Goal: Information Seeking & Learning: Learn about a topic

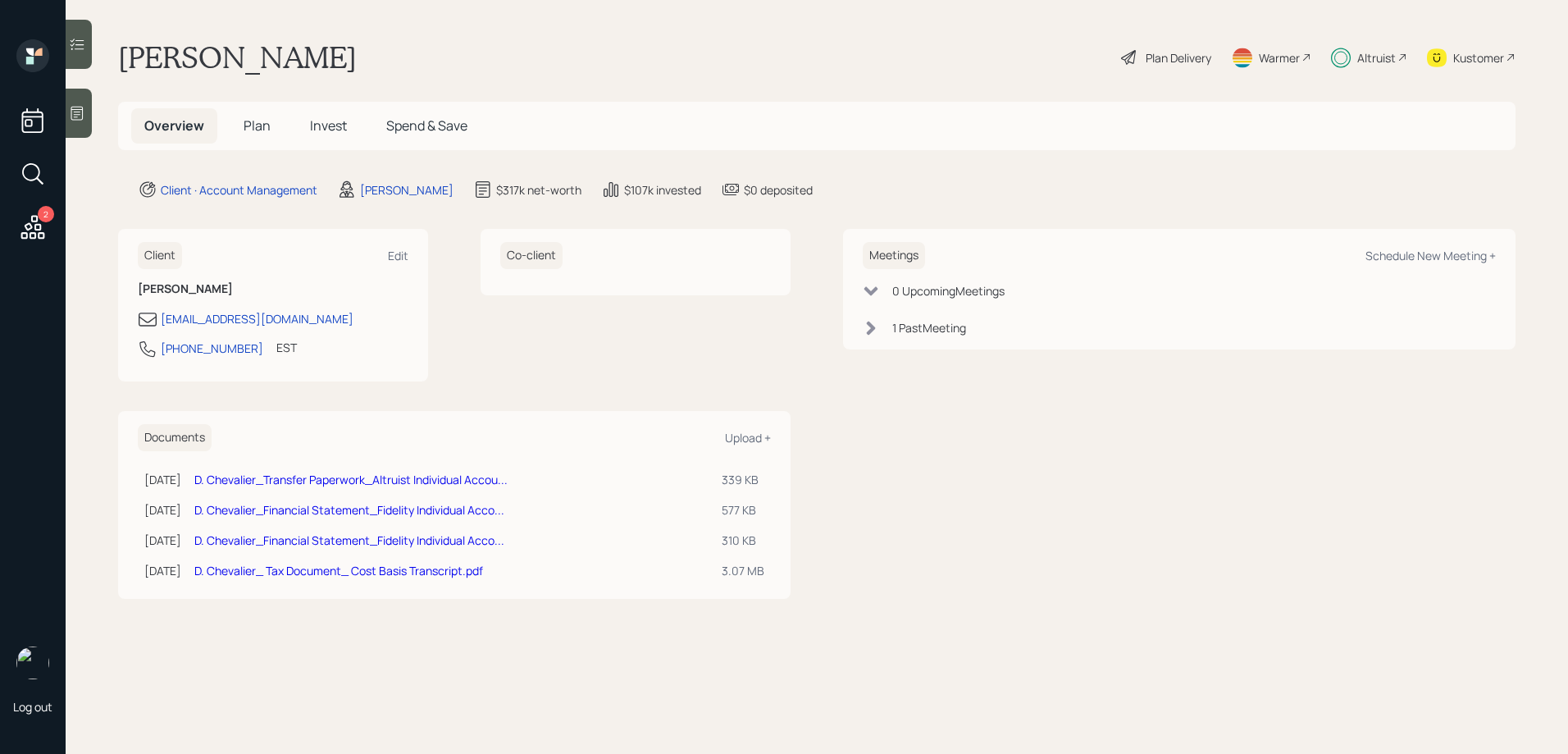
click at [336, 130] on span "Invest" at bounding box center [328, 125] width 37 height 18
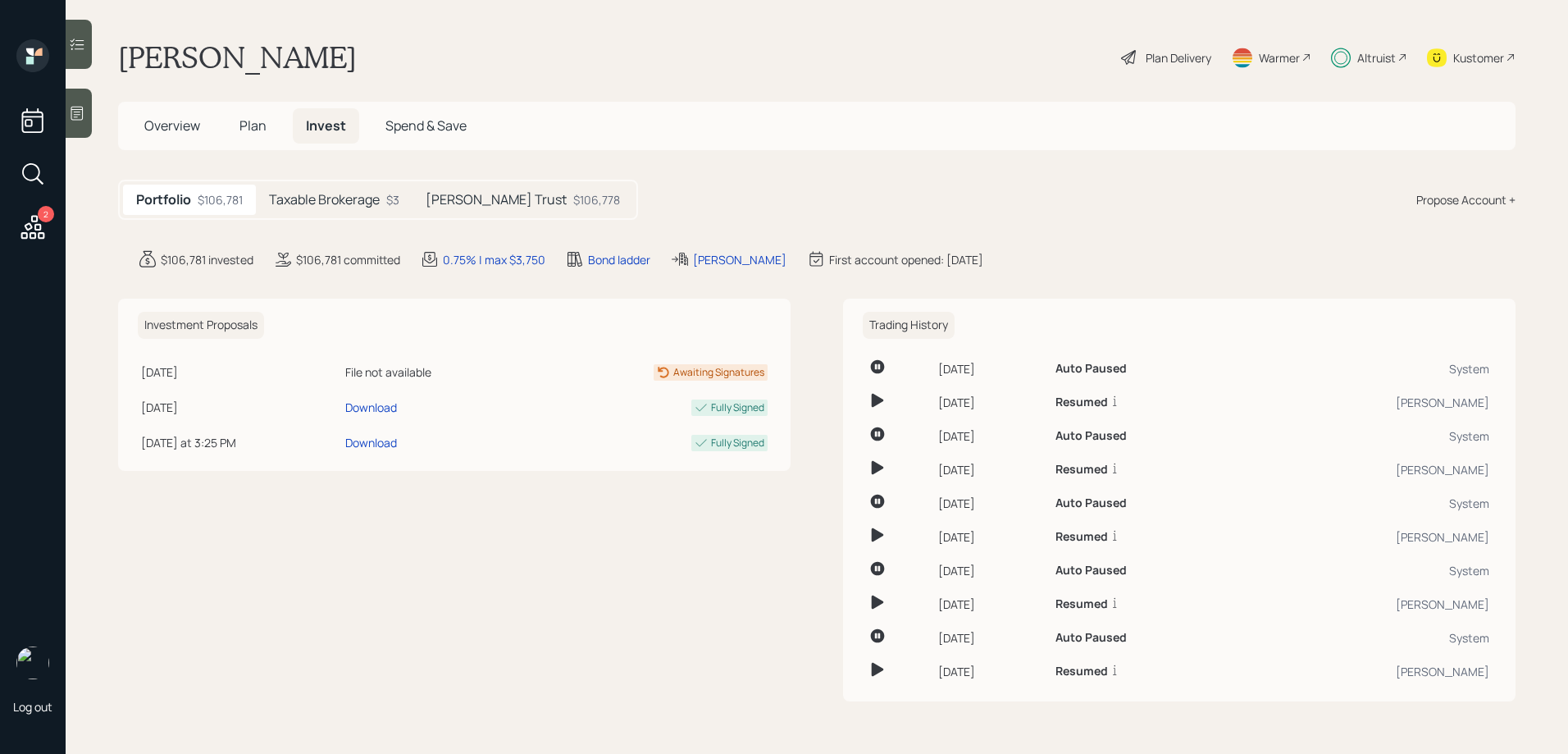
click at [375, 208] on h5 "Taxable Brokerage" at bounding box center [324, 199] width 110 height 16
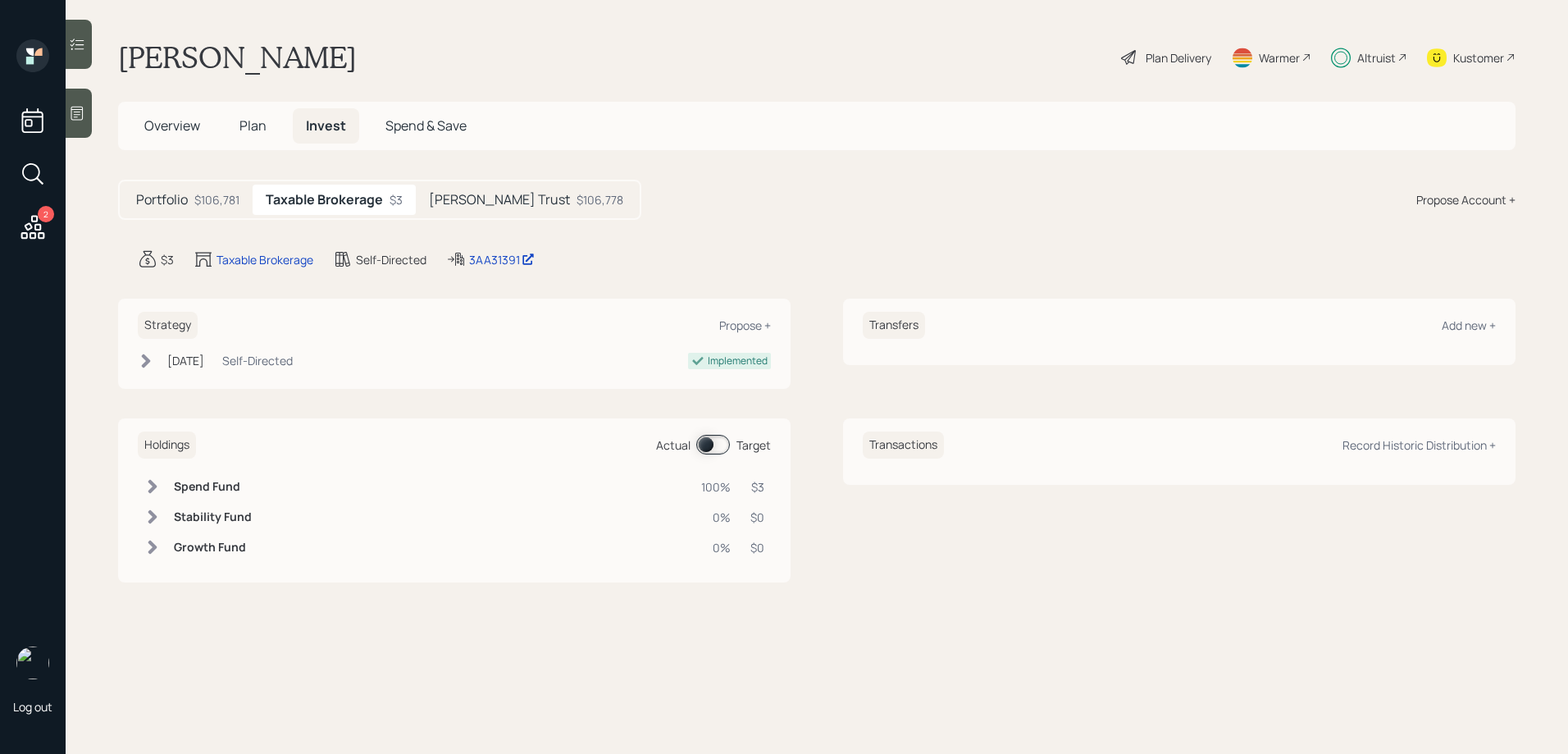
click at [501, 204] on h5 "[PERSON_NAME] Trust" at bounding box center [499, 199] width 141 height 16
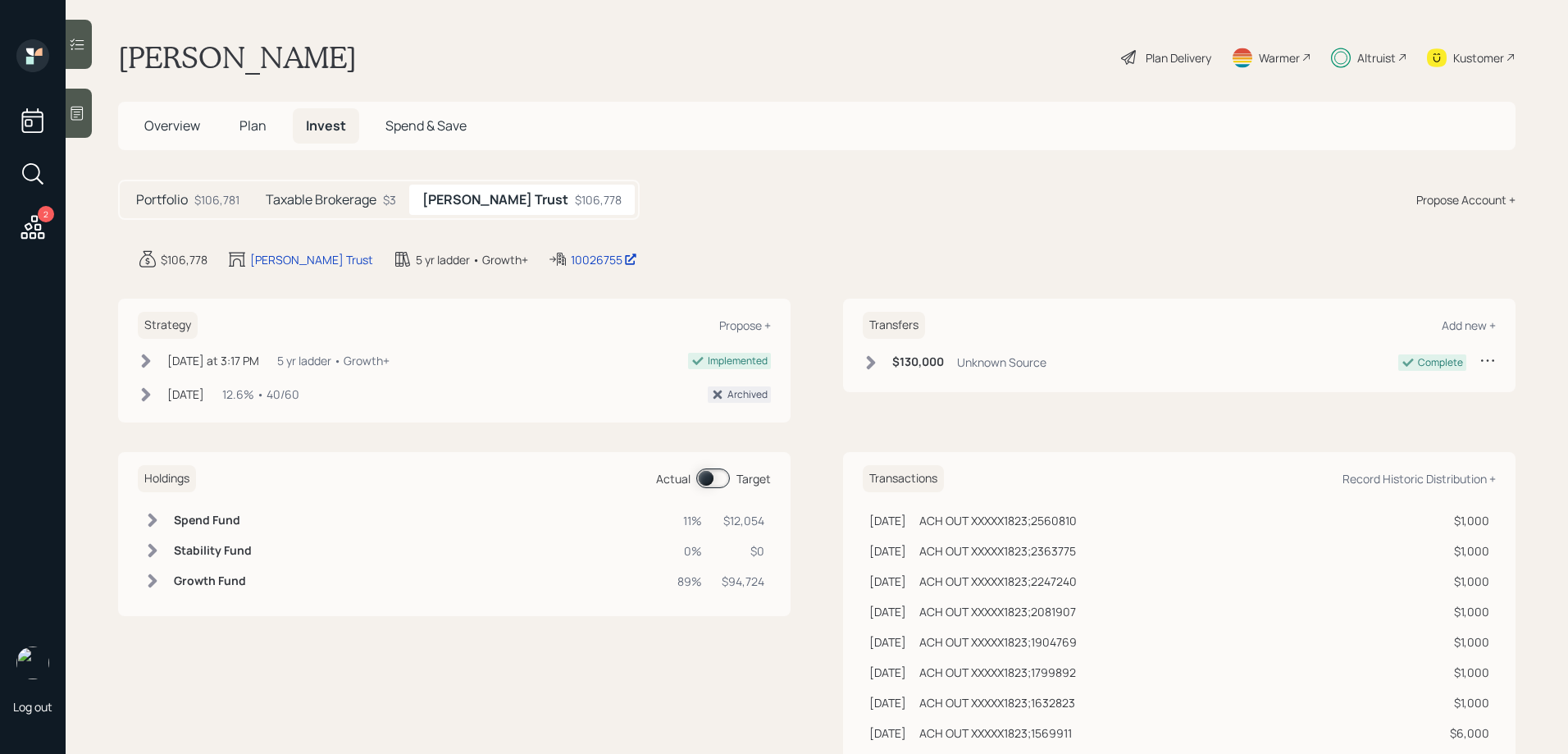
click at [712, 492] on div "Holdings Actual Target Spend Fund 11% $12,054 Stability Fund 0% $0 Growth Fund …" at bounding box center [455, 534] width 673 height 164
click at [717, 479] on span at bounding box center [712, 478] width 34 height 20
click at [718, 478] on span at bounding box center [712, 478] width 34 height 20
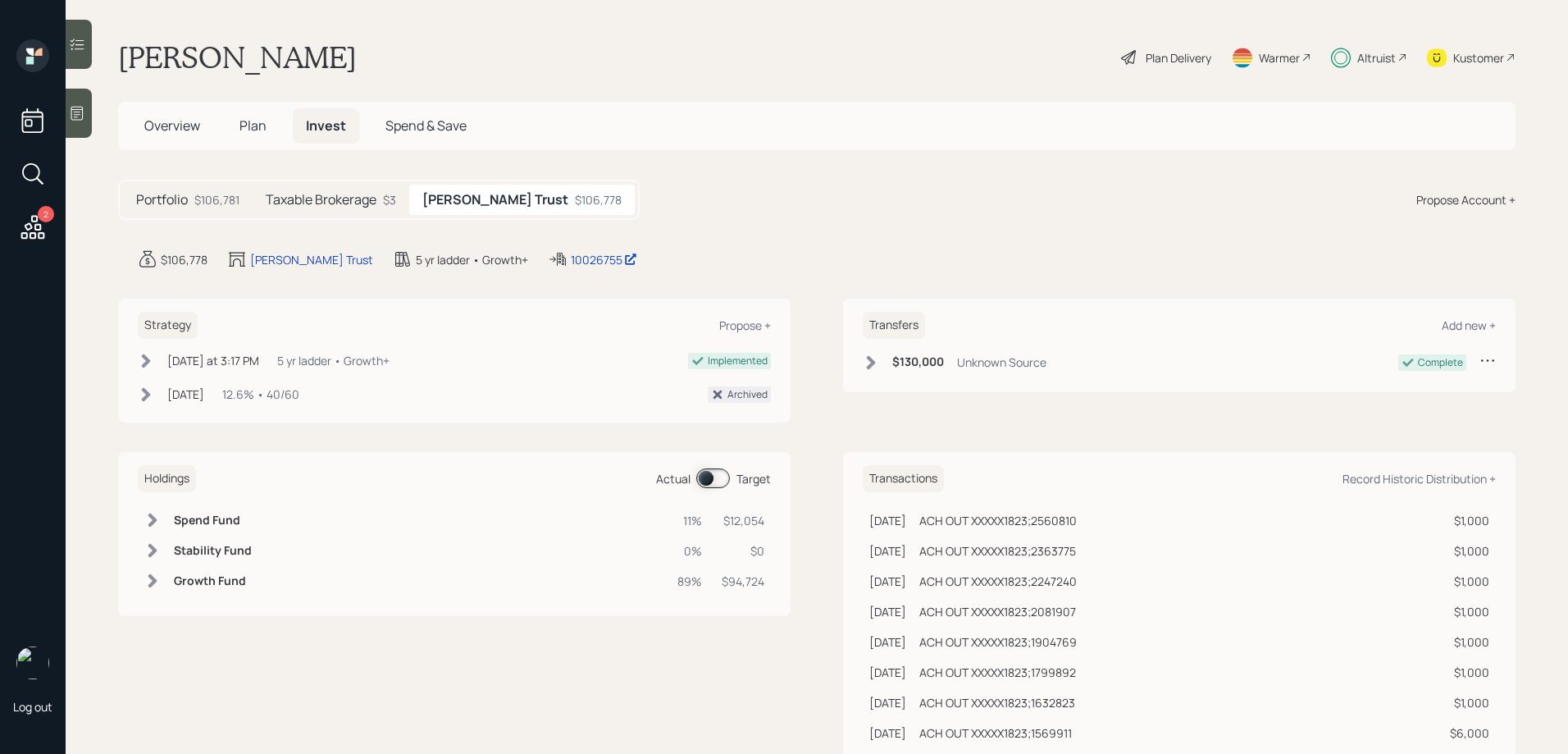
click at [718, 478] on span at bounding box center [712, 478] width 34 height 20
click at [1166, 54] on div "Plan Delivery" at bounding box center [1178, 58] width 66 height 17
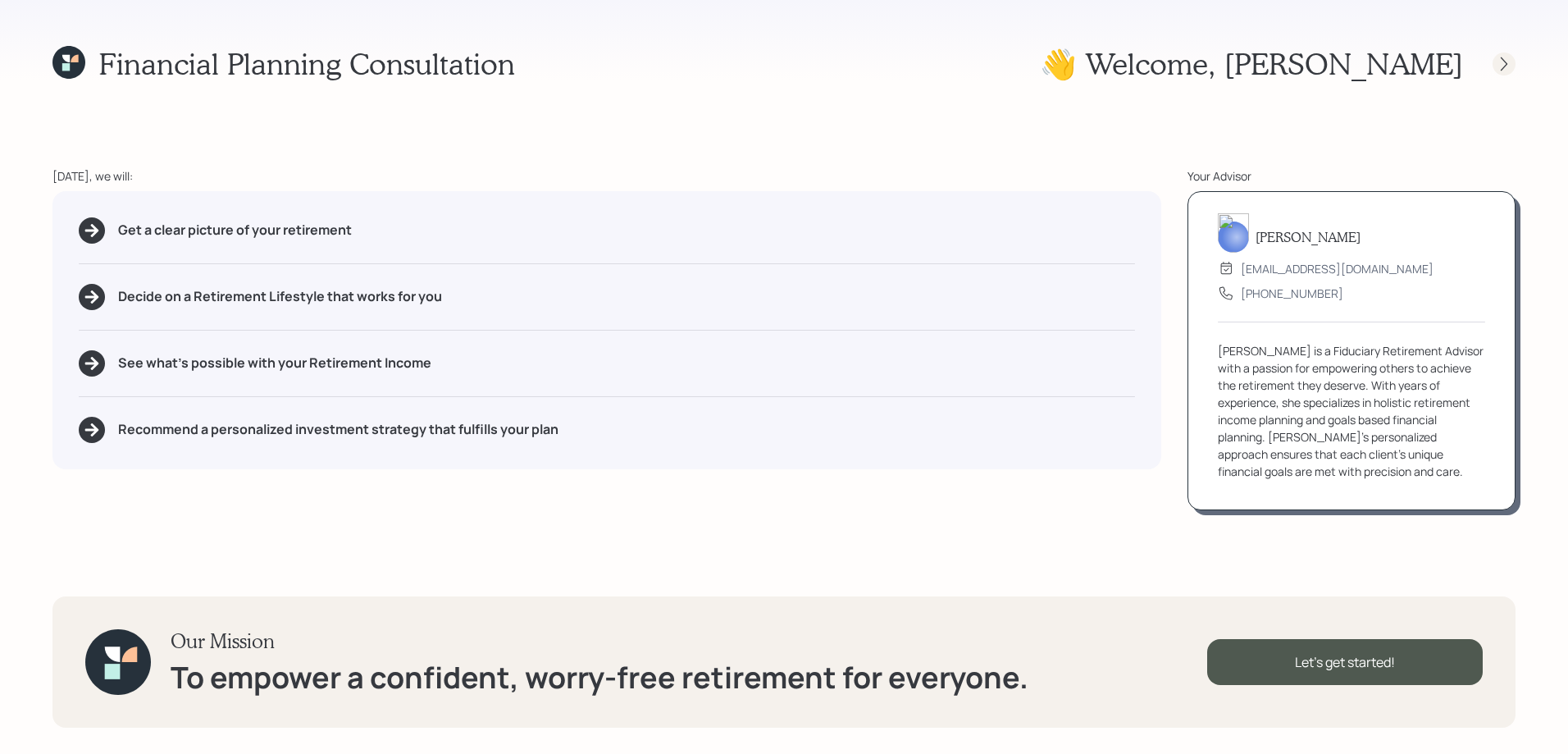
click at [1508, 63] on icon at bounding box center [1503, 64] width 16 height 16
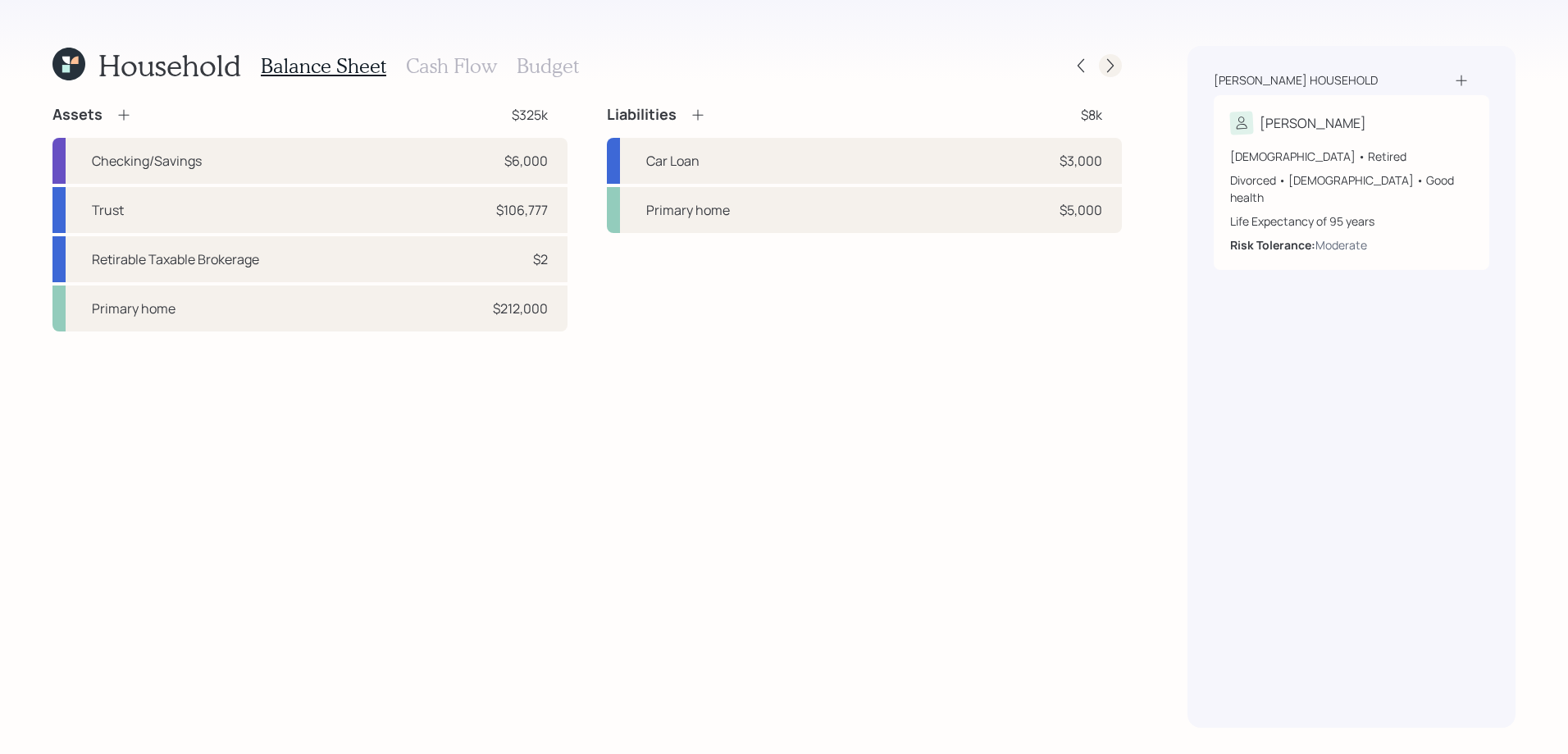
click at [1109, 70] on icon at bounding box center [1110, 66] width 16 height 16
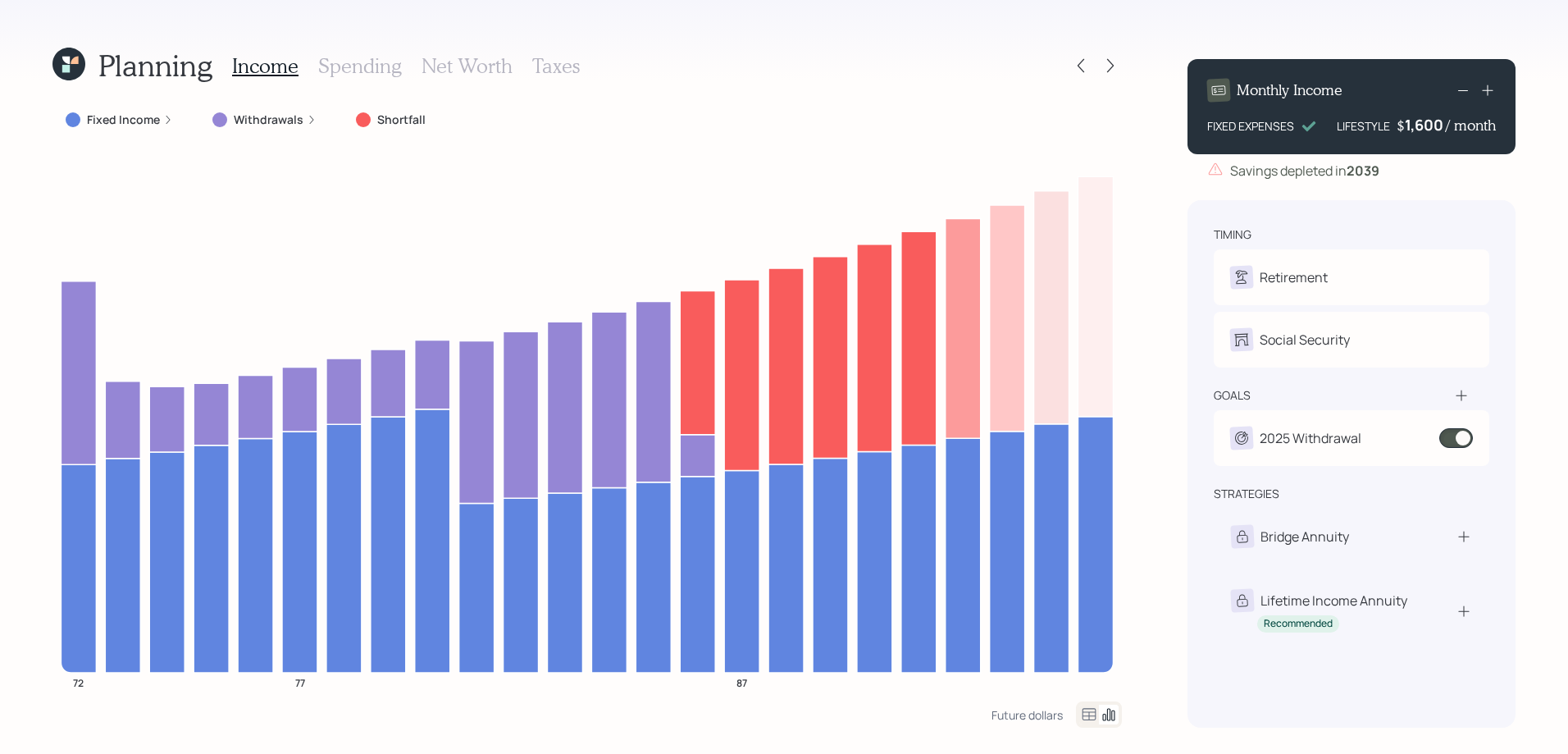
click at [565, 66] on h3 "Taxes" at bounding box center [555, 66] width 47 height 24
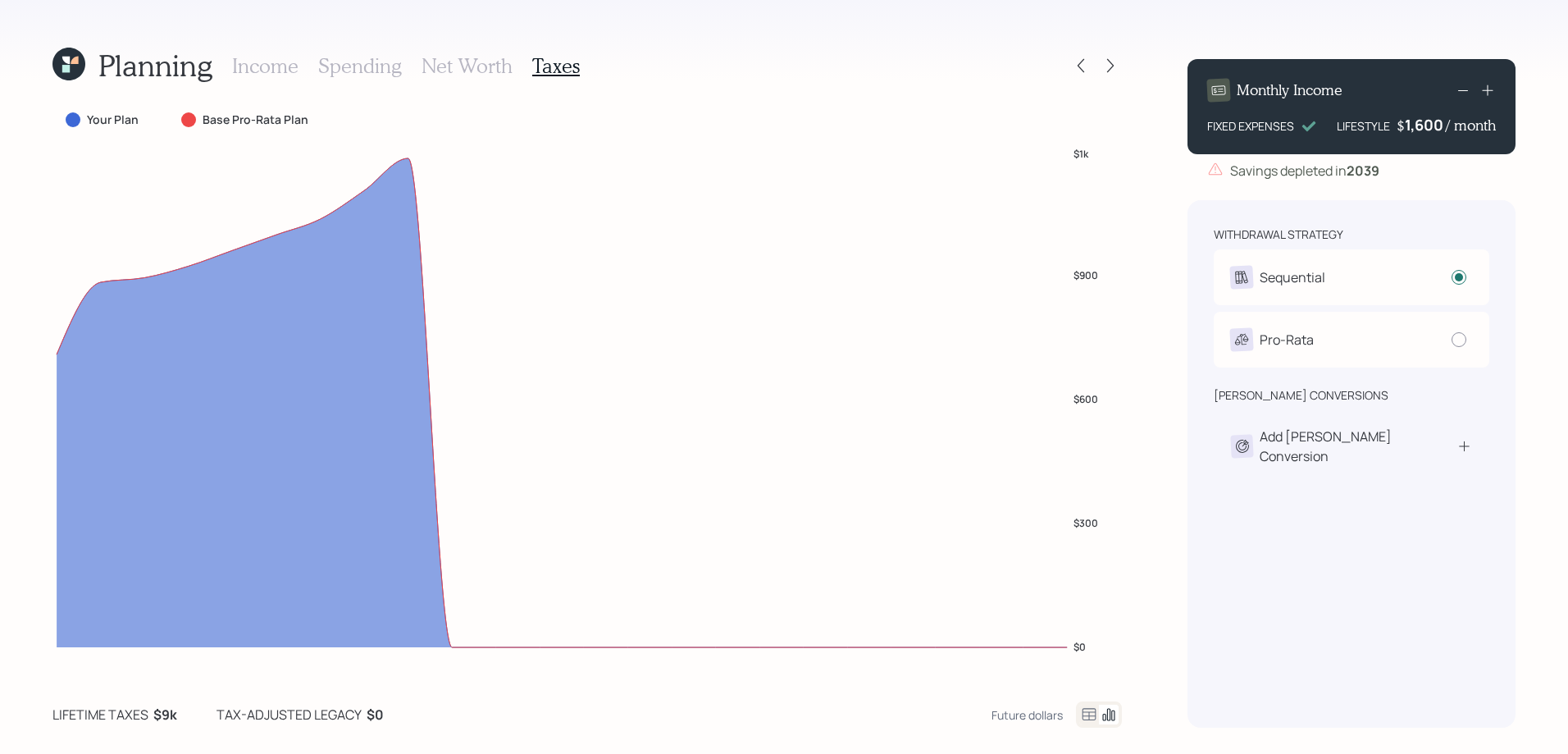
click at [1094, 712] on icon at bounding box center [1088, 714] width 20 height 20
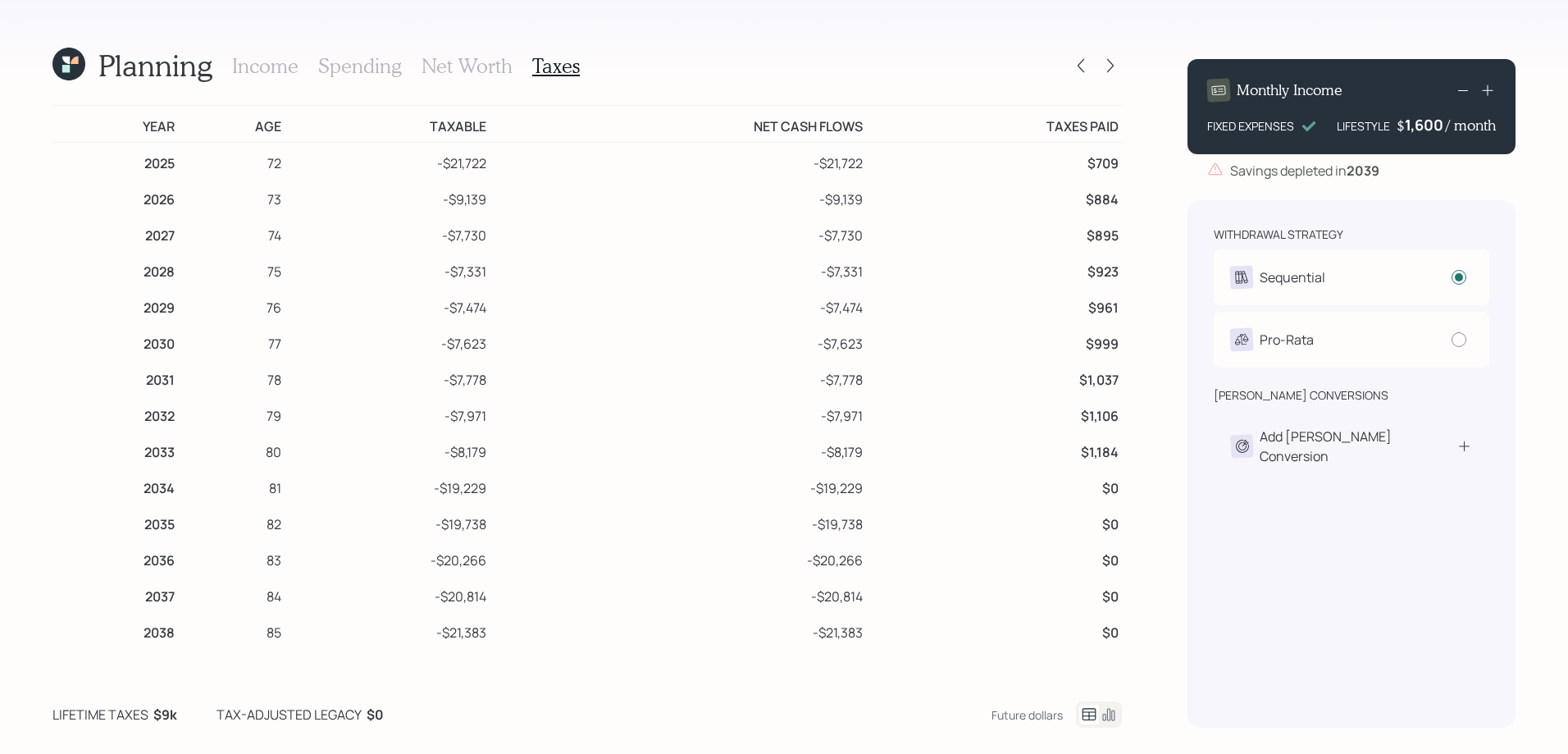
click at [84, 69] on icon at bounding box center [69, 64] width 33 height 33
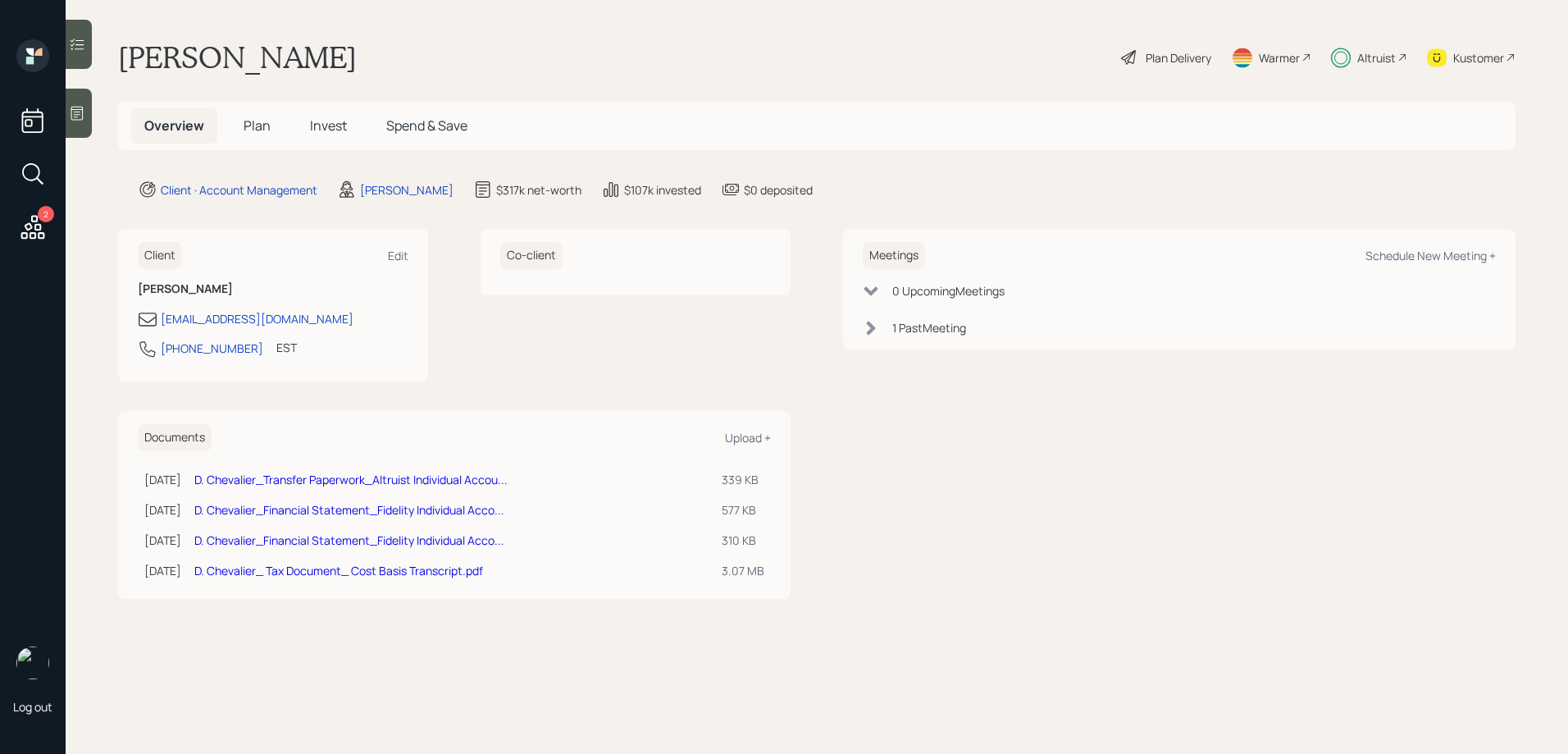
click at [258, 135] on h5 "Plan" at bounding box center [257, 125] width 53 height 35
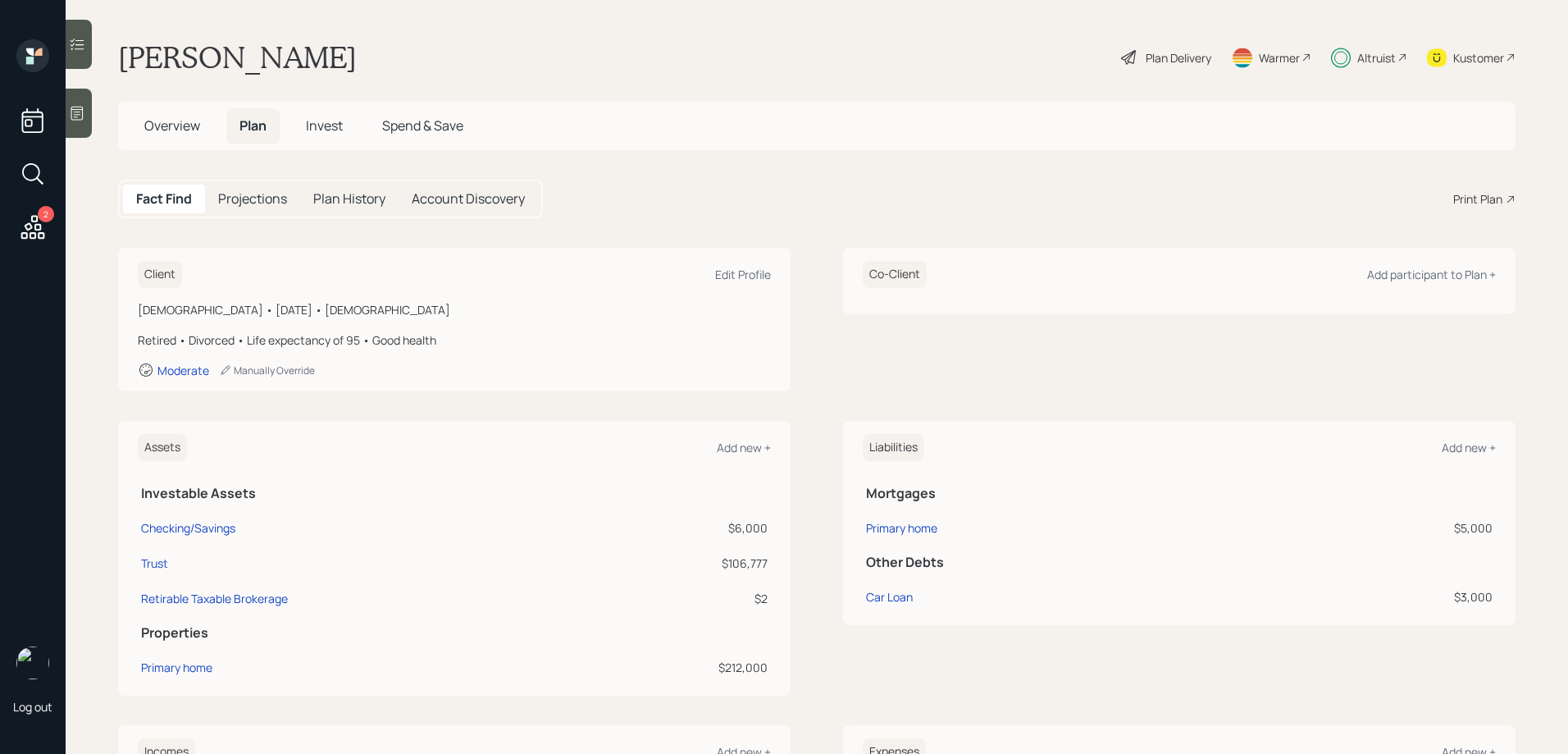
click at [267, 203] on h5 "Projections" at bounding box center [253, 199] width 69 height 16
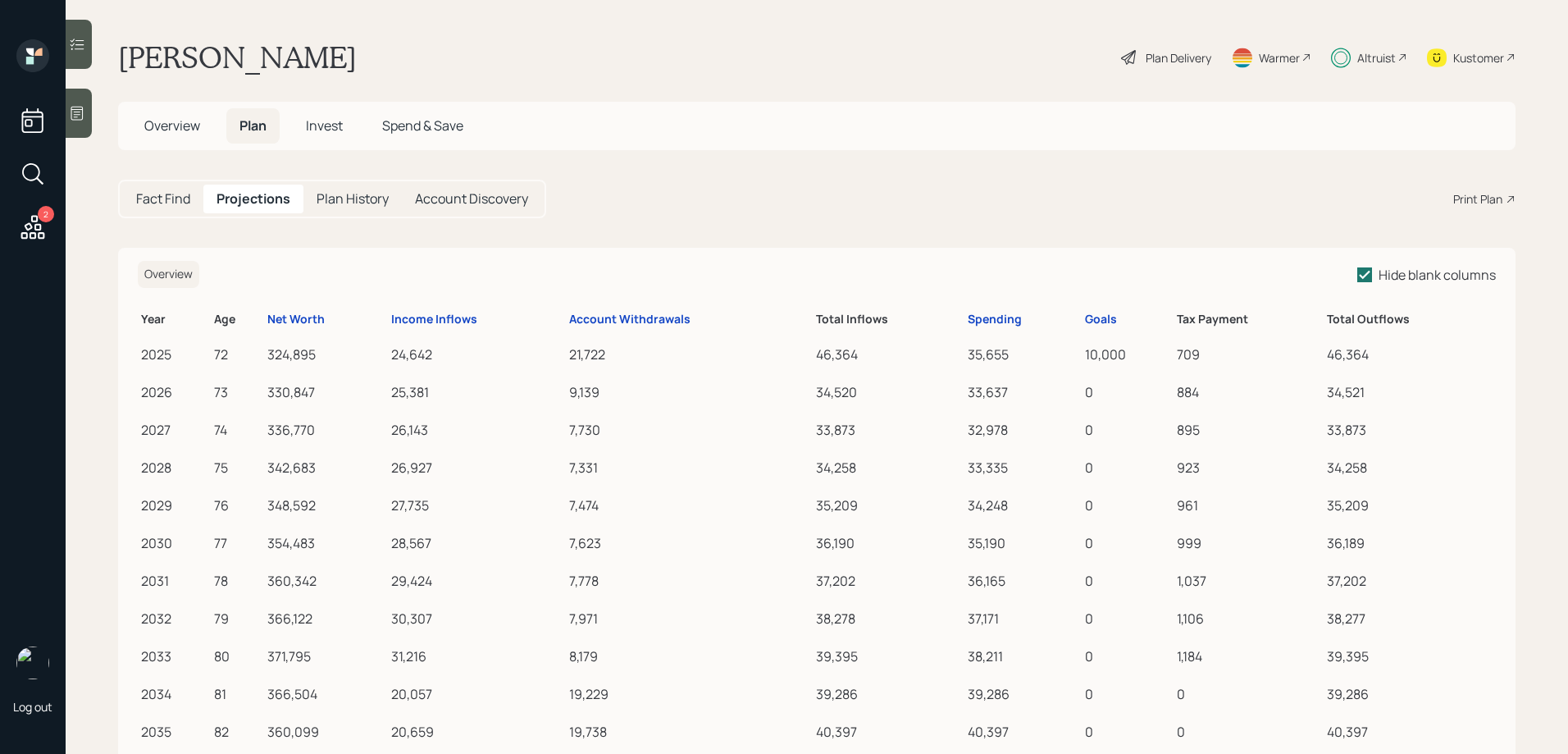
click at [355, 199] on h5 "Plan History" at bounding box center [353, 199] width 72 height 16
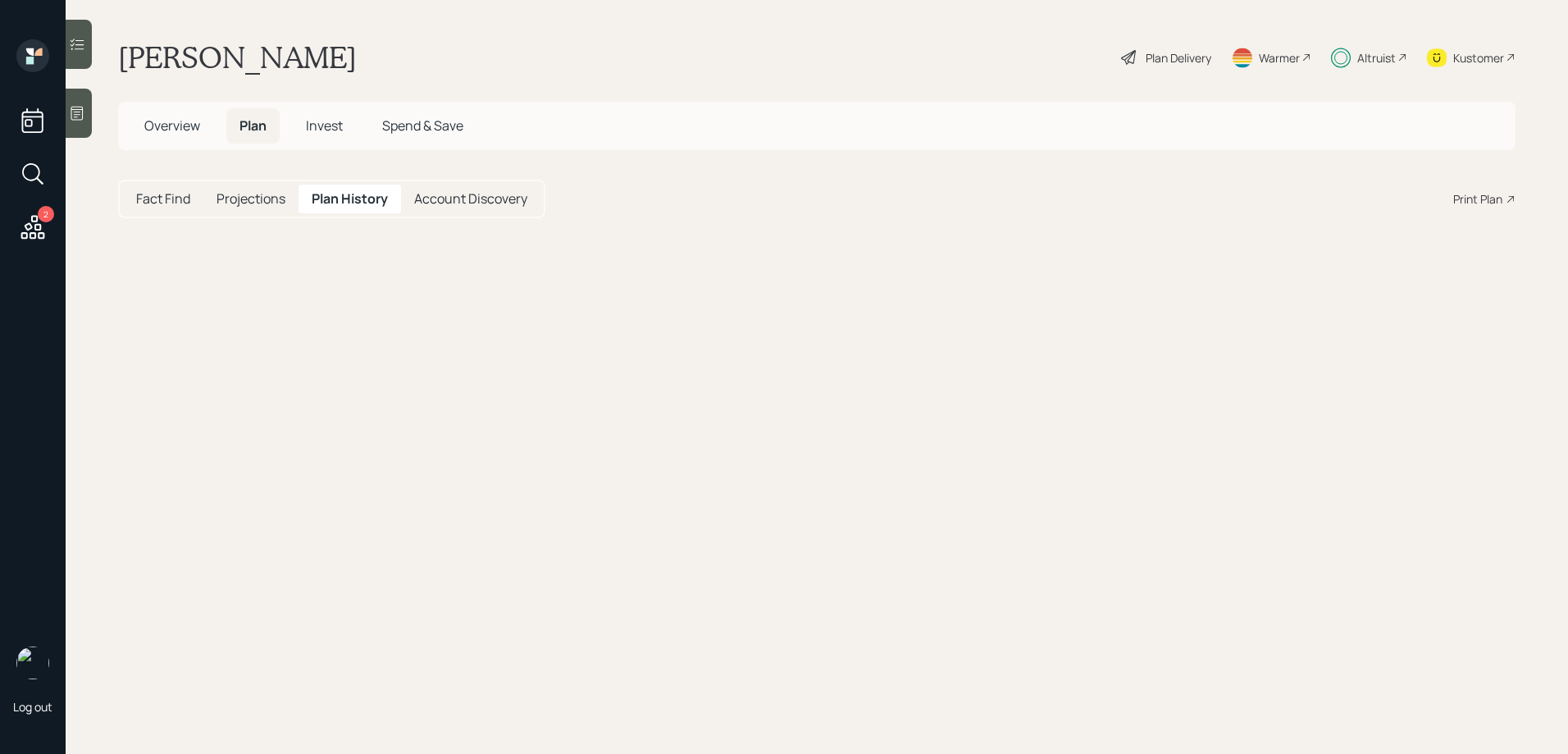
select select "e52689e5-46fc-4147-a215-2df99a42747b"
select select "d8b83312-c0ea-407a-84f7-3a4e1efe965e"
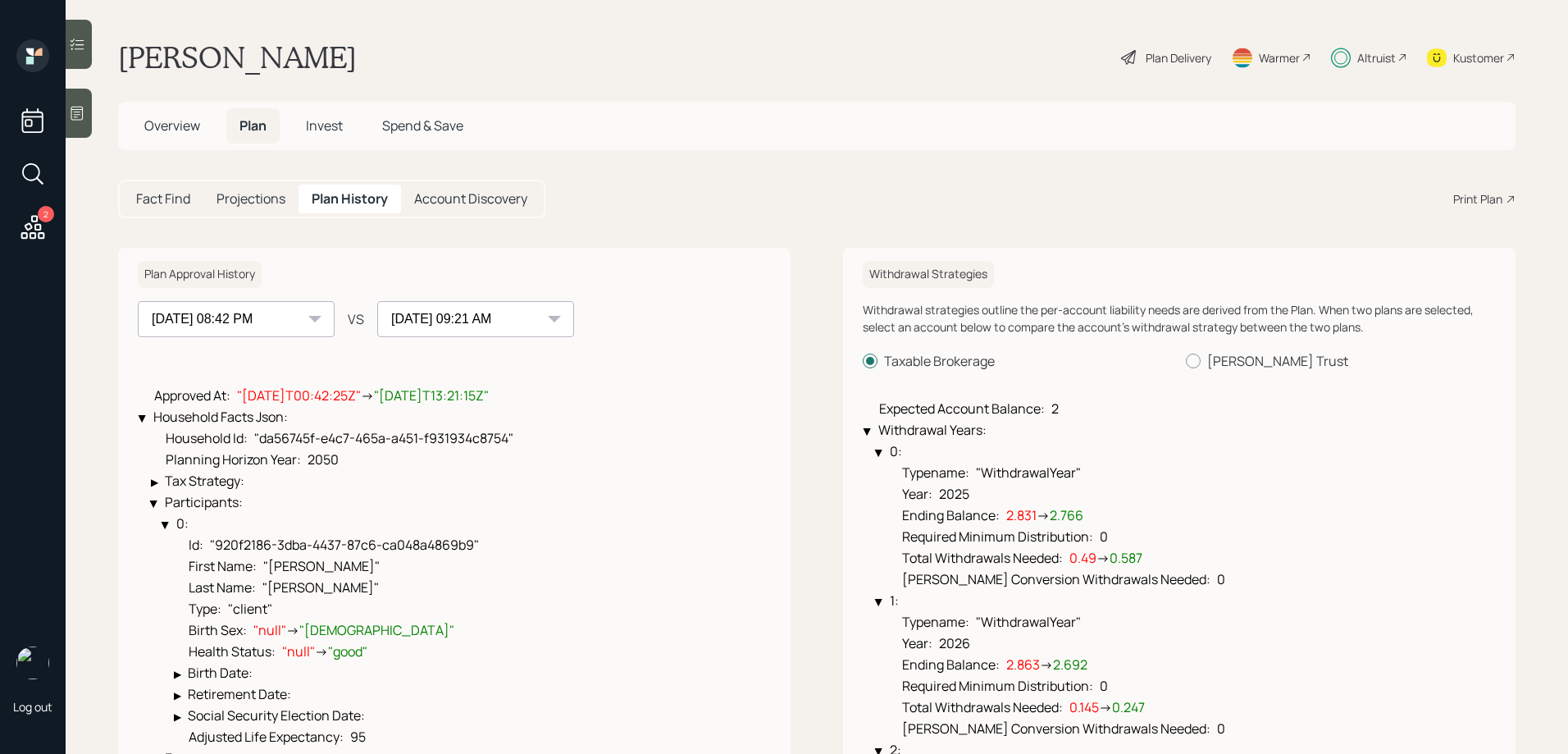
click at [303, 317] on select "[DATE] 08:42 PM [DATE] 09:21 AM" at bounding box center [236, 319] width 197 height 36
click at [138, 301] on select "[DATE] 08:42 PM [DATE] 09:21 AM" at bounding box center [236, 319] width 197 height 36
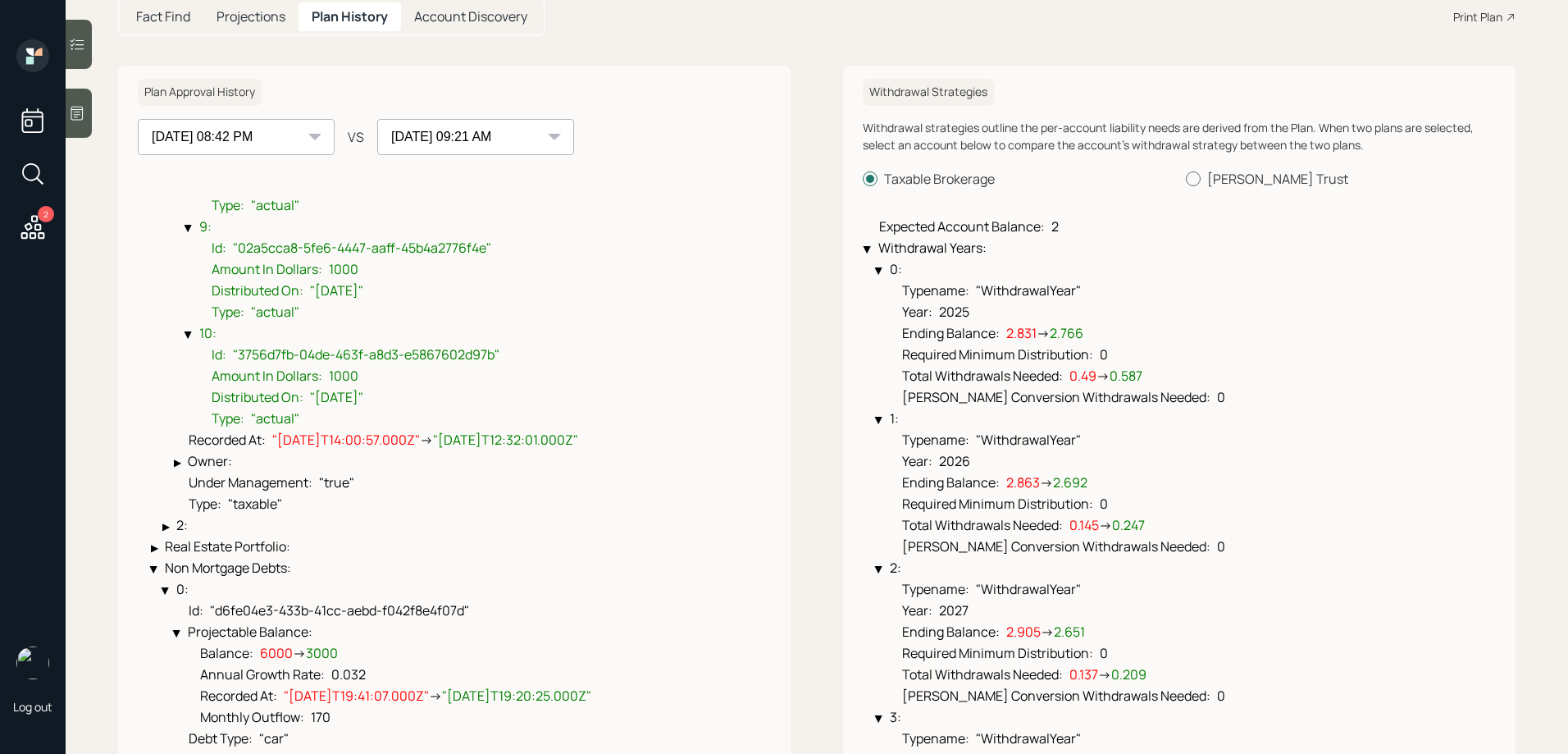
click at [1189, 180] on div at bounding box center [1193, 179] width 15 height 15
click at [1186, 179] on input "[PERSON_NAME] Trust" at bounding box center [1185, 179] width 1 height 1
radio input "true"
radio input "false"
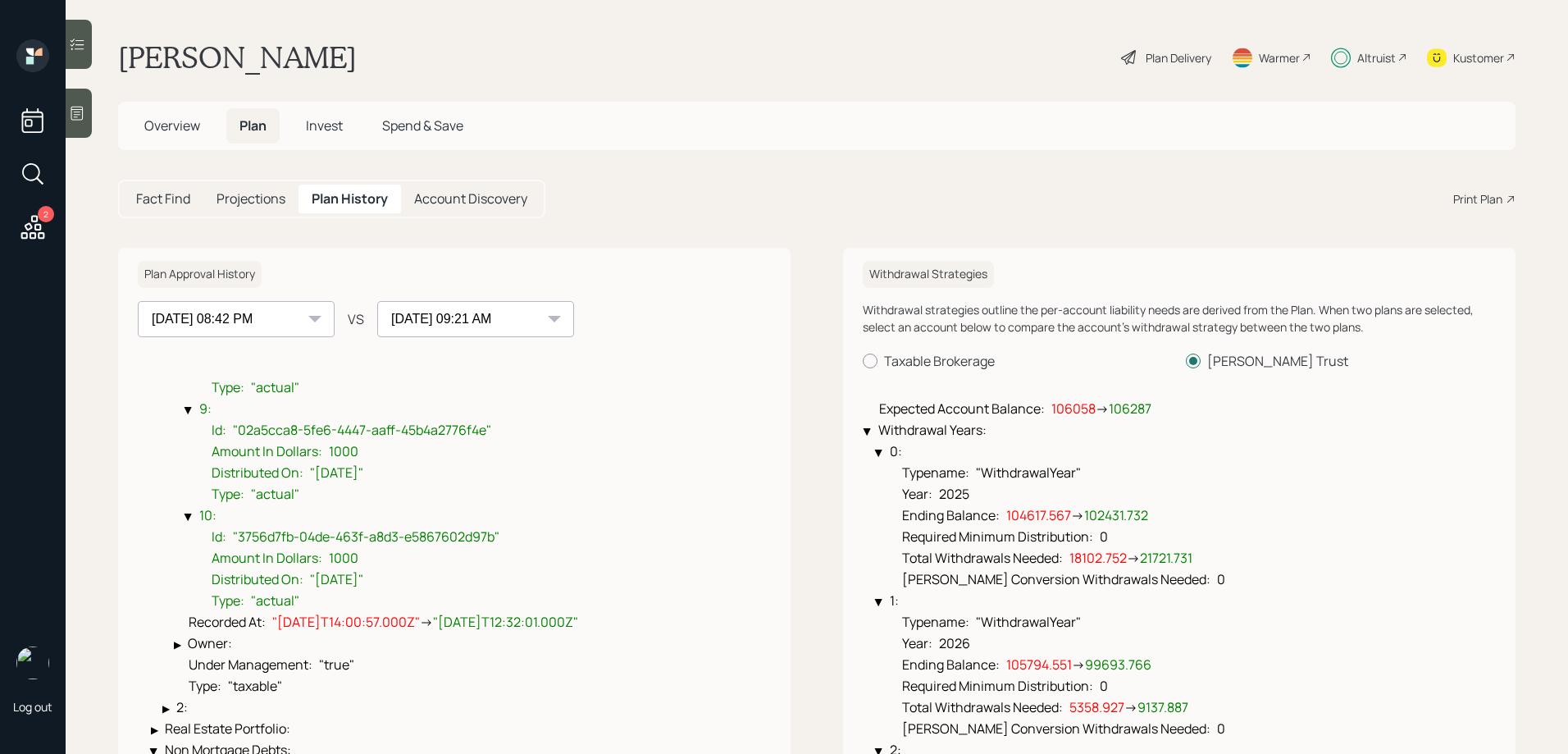
click at [324, 125] on span "Invest" at bounding box center [324, 125] width 37 height 18
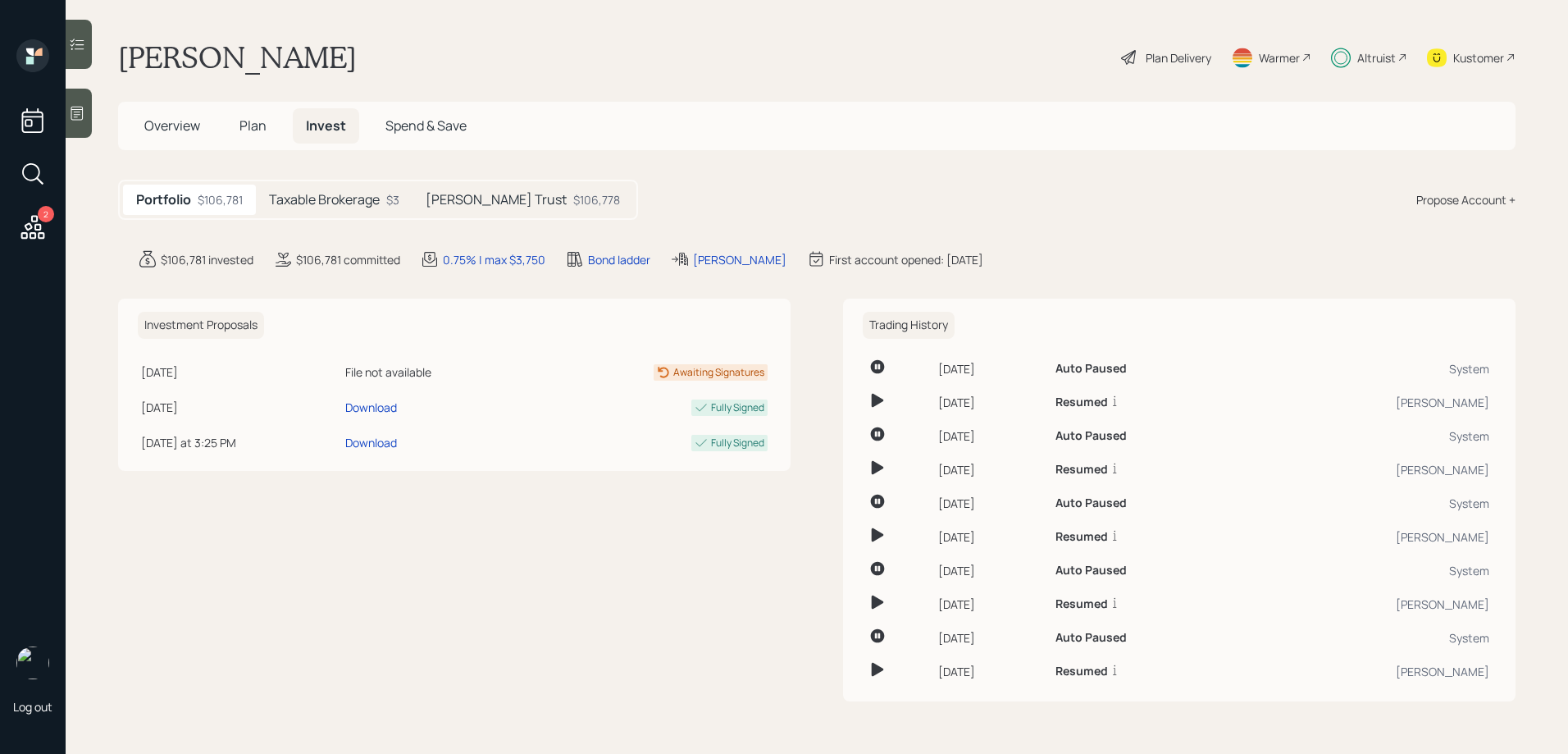
click at [472, 213] on div "[PERSON_NAME] Trust $106,778" at bounding box center [523, 199] width 221 height 30
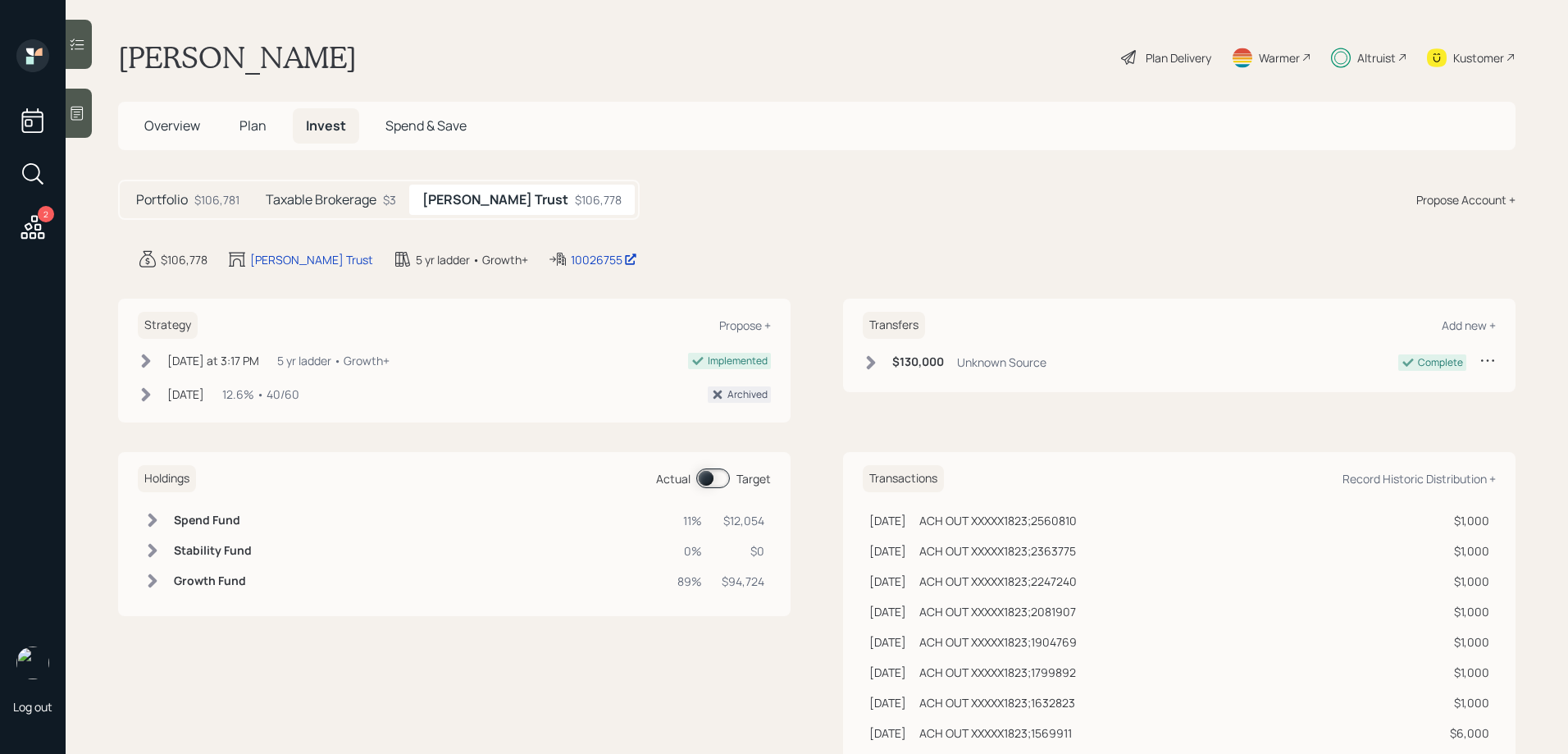
click at [720, 480] on span at bounding box center [712, 478] width 34 height 20
click at [1372, 57] on div "Altruist" at bounding box center [1376, 58] width 39 height 17
click at [358, 205] on h5 "Taxable Brokerage" at bounding box center [321, 199] width 110 height 16
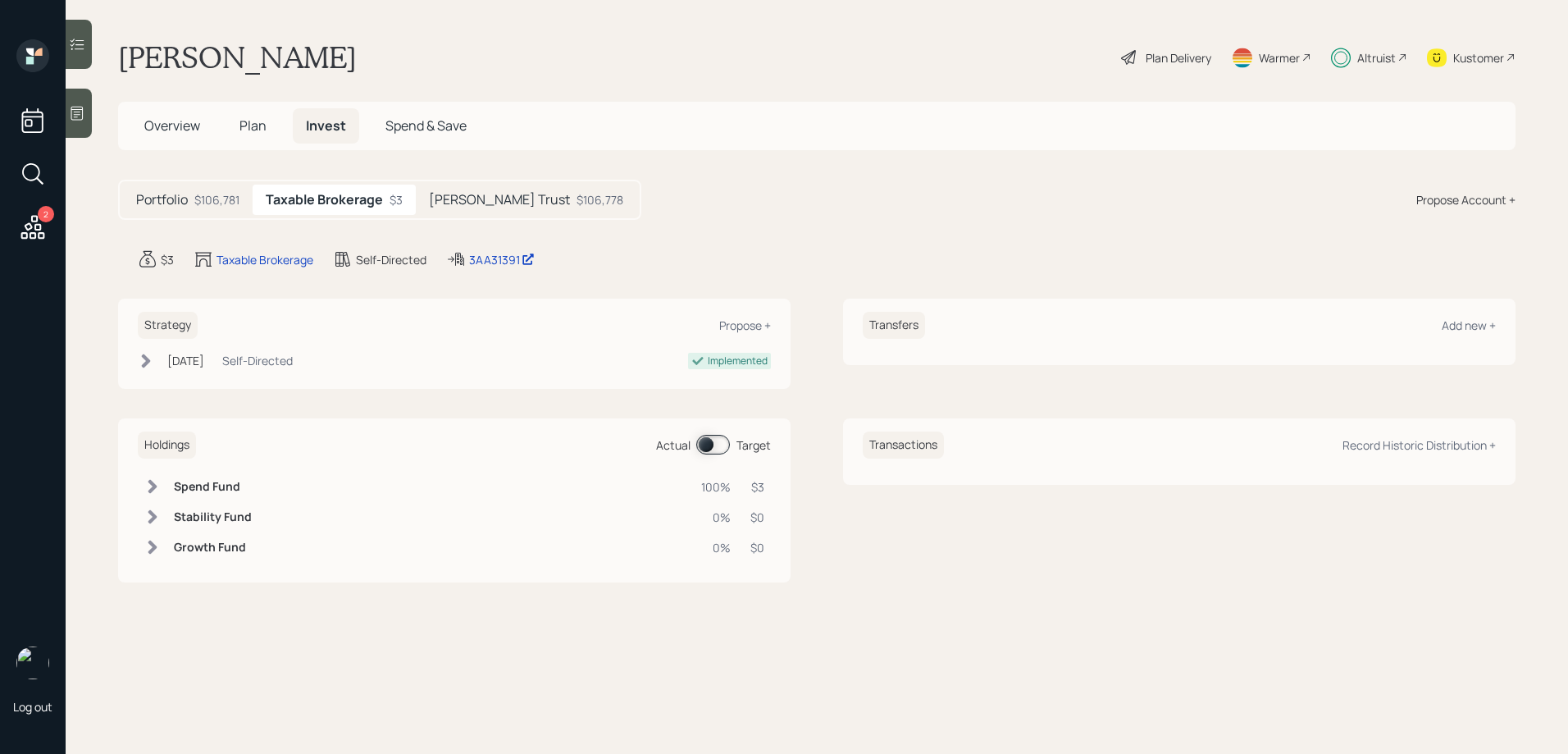
click at [441, 200] on h5 "[PERSON_NAME] Trust" at bounding box center [499, 199] width 141 height 16
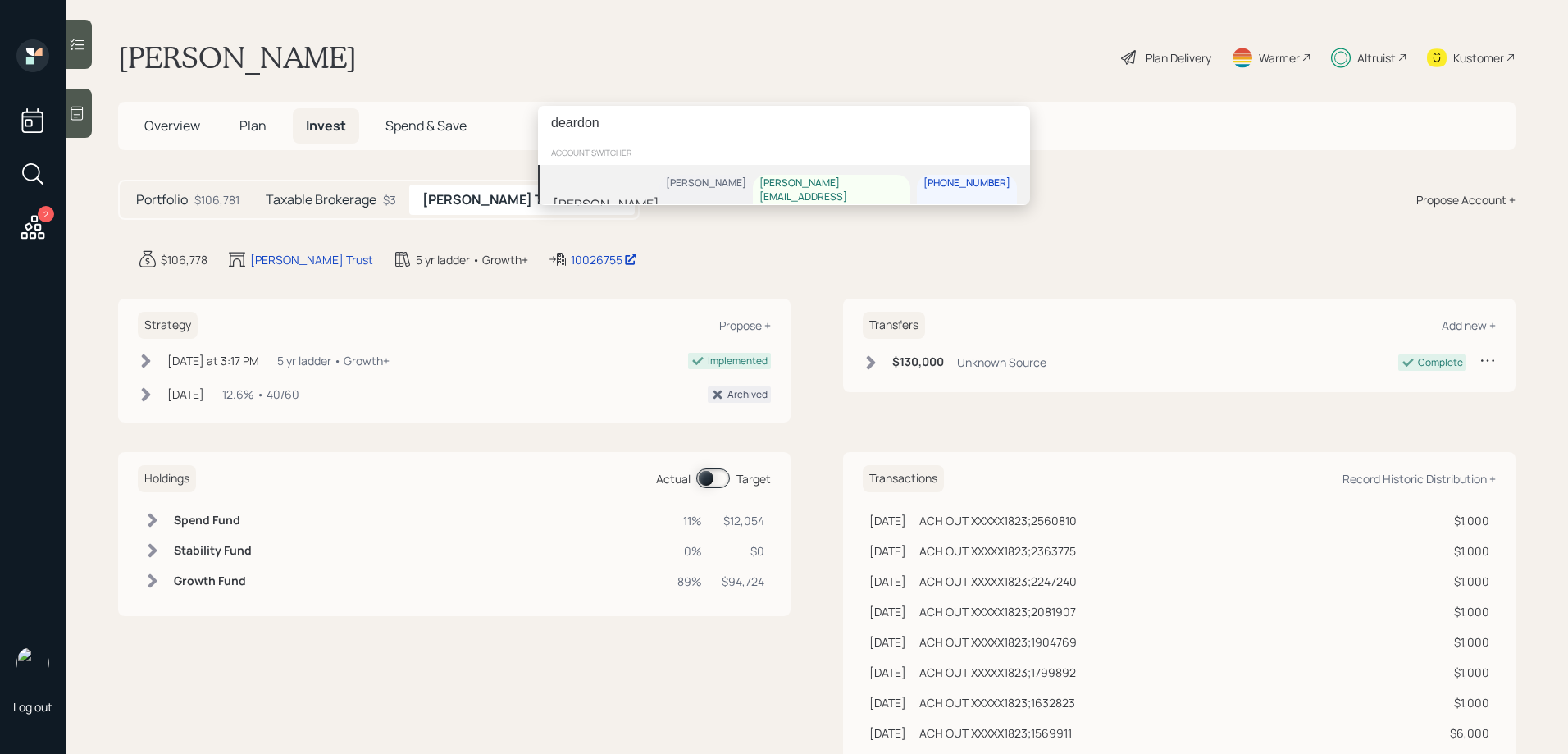
type input "deardon"
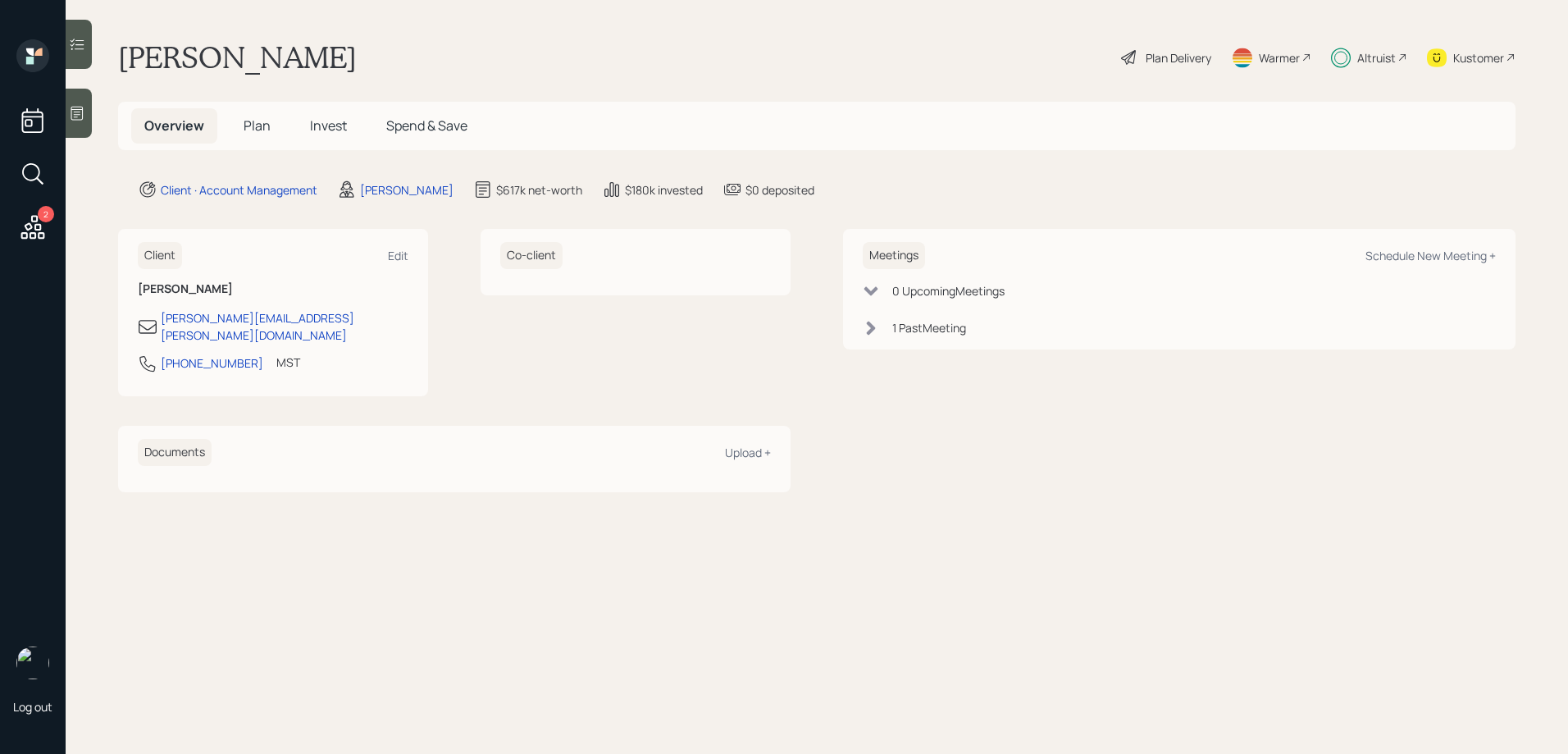
click at [326, 129] on span "Invest" at bounding box center [328, 125] width 37 height 18
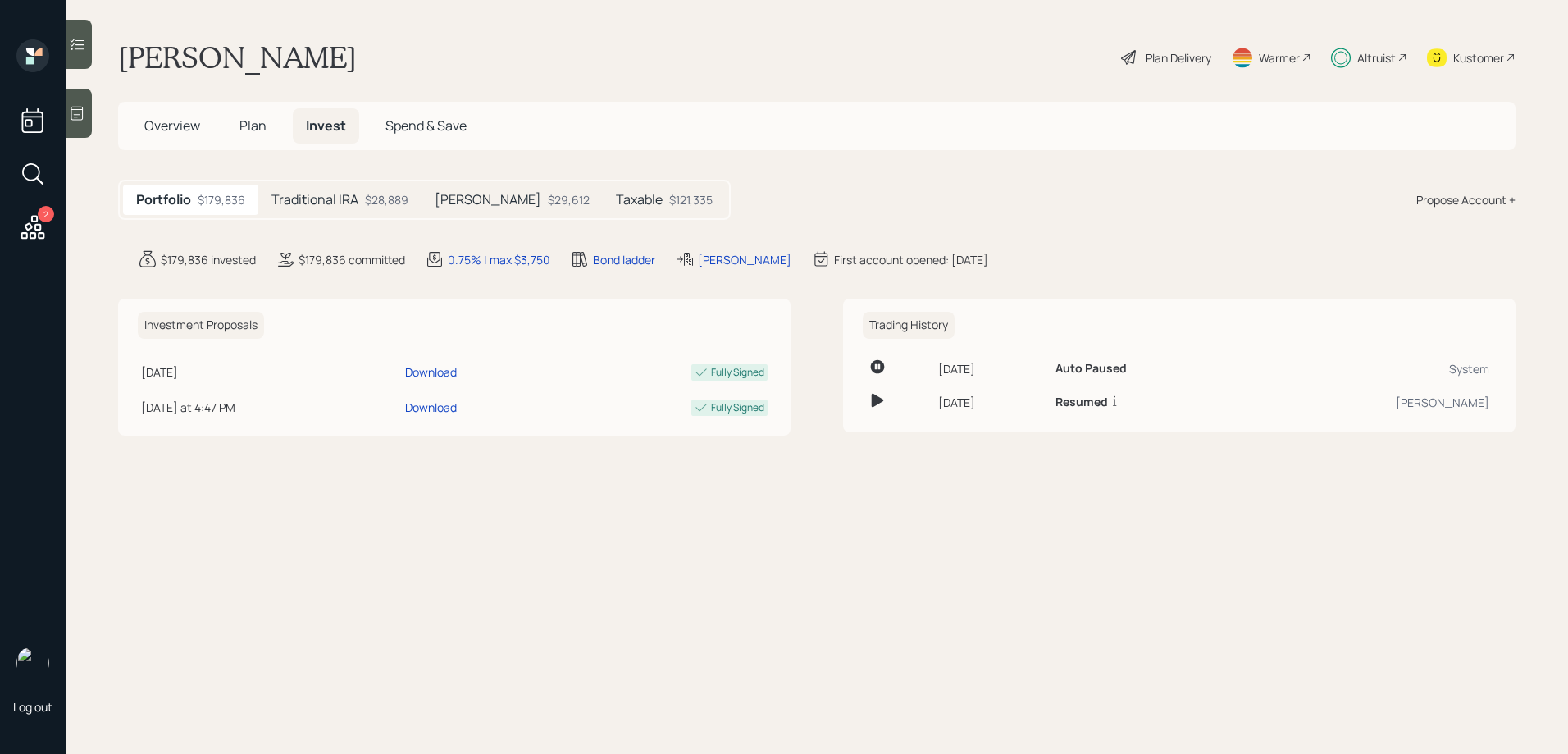
click at [298, 208] on h5 "Traditional IRA" at bounding box center [315, 199] width 87 height 16
